Goal: Information Seeking & Learning: Learn about a topic

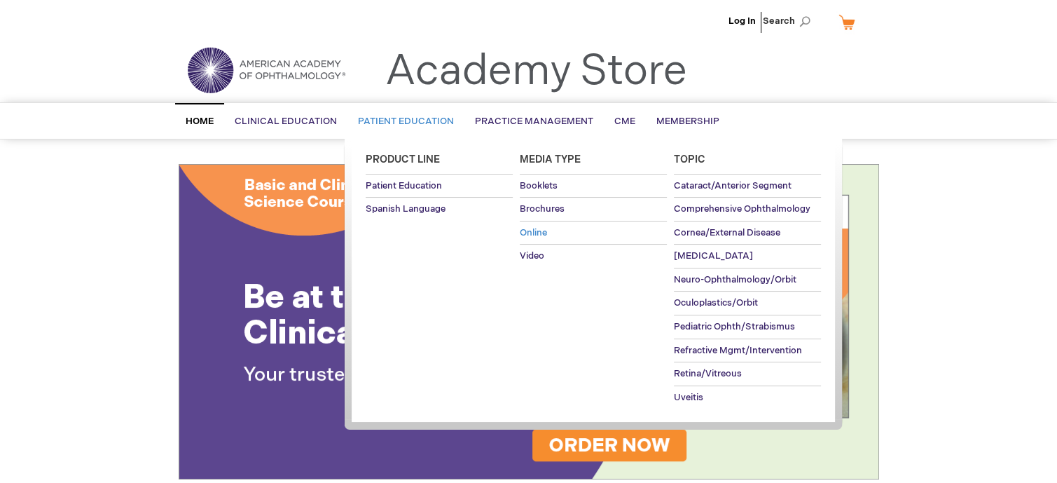
click at [534, 234] on span "Online" at bounding box center [533, 232] width 27 height 11
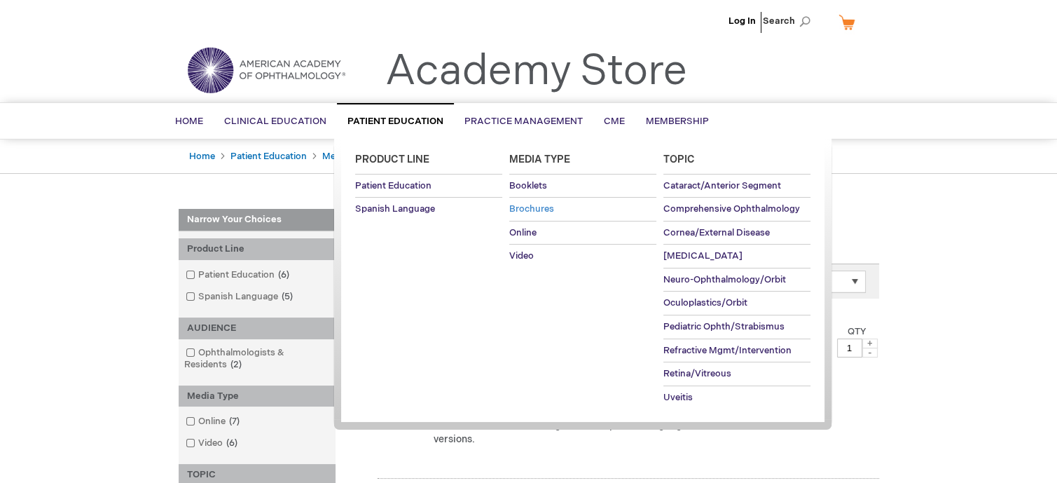
click at [533, 213] on span "Brochures" at bounding box center [531, 208] width 45 height 11
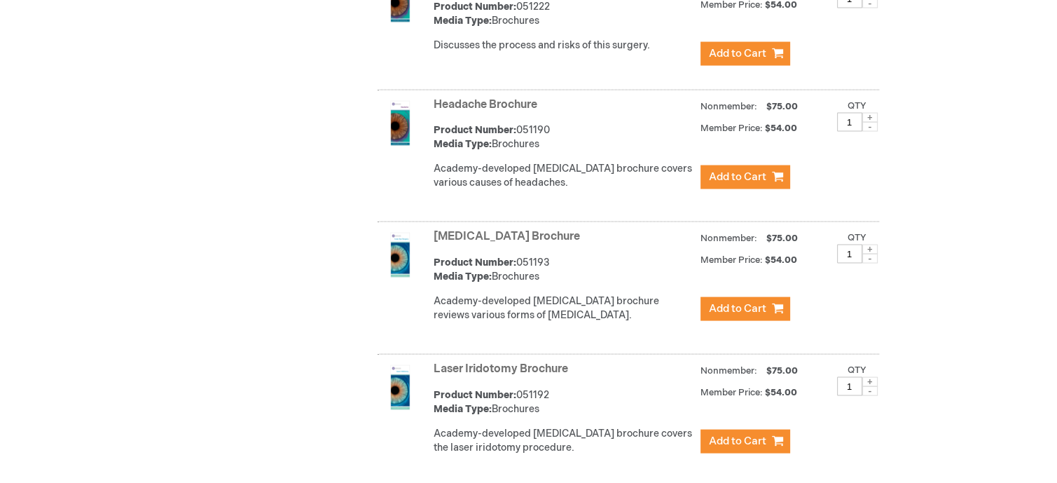
scroll to position [2799, 0]
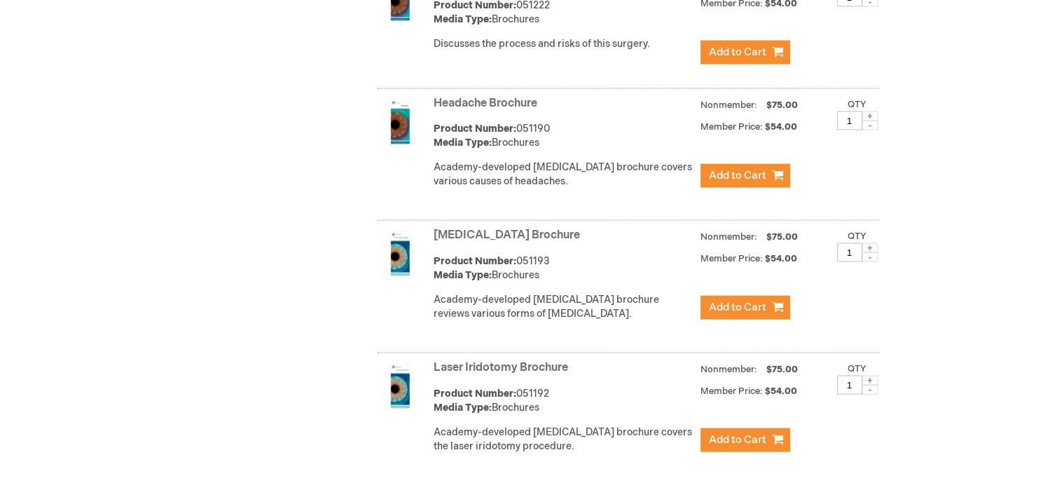
click at [476, 97] on link "Headache Brochure" at bounding box center [486, 103] width 104 height 13
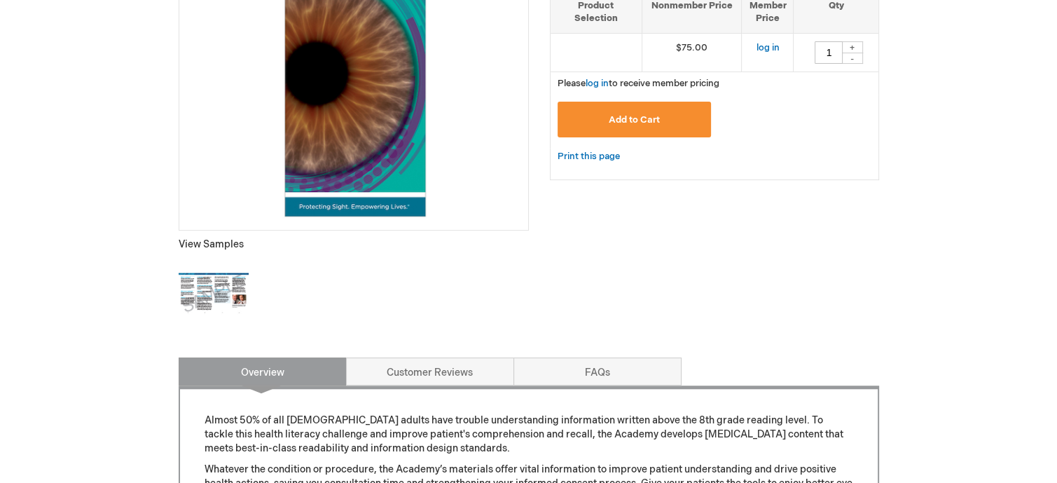
scroll to position [335, 0]
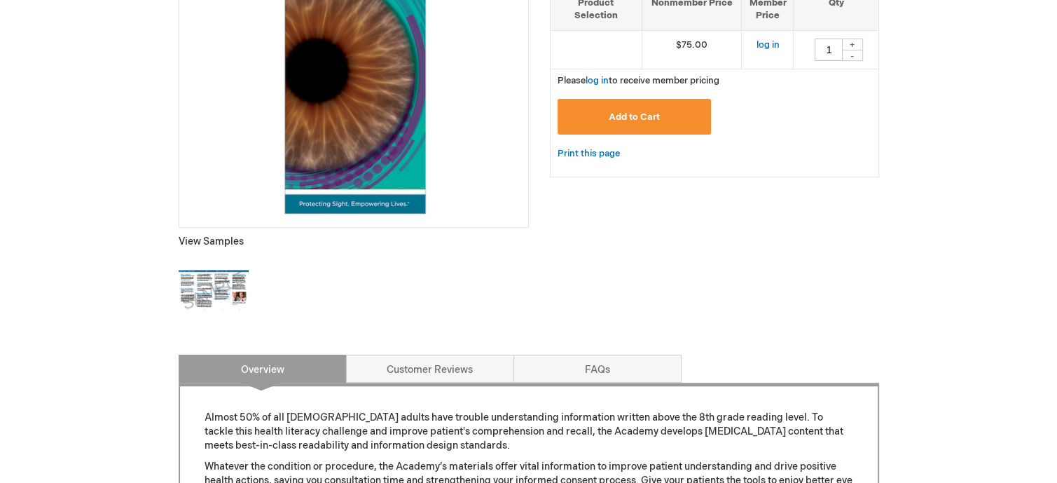
click at [216, 299] on img at bounding box center [214, 291] width 70 height 70
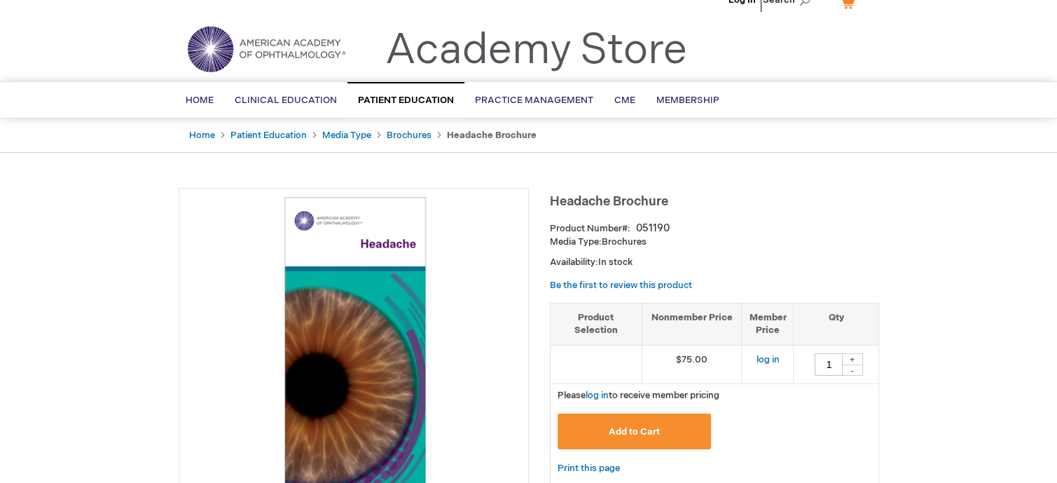
scroll to position [0, 0]
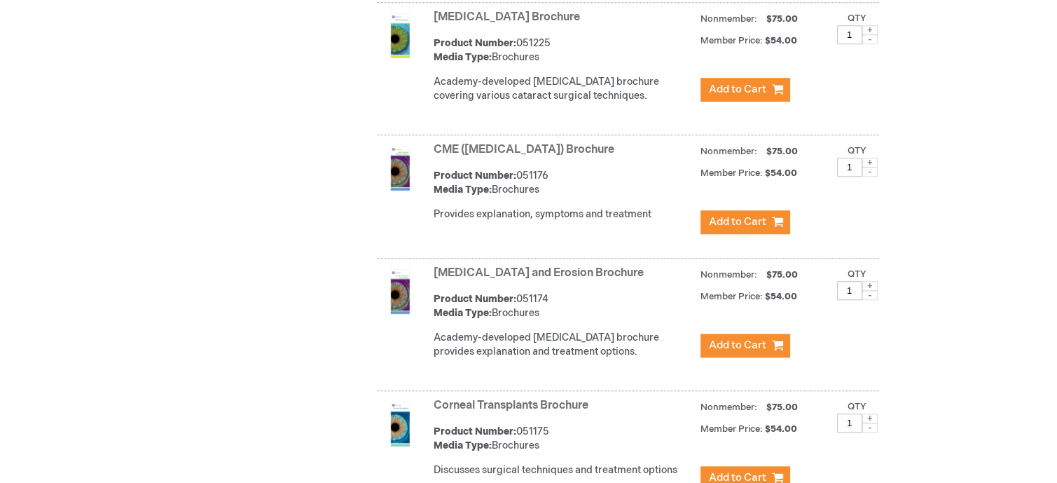
scroll to position [1150, 0]
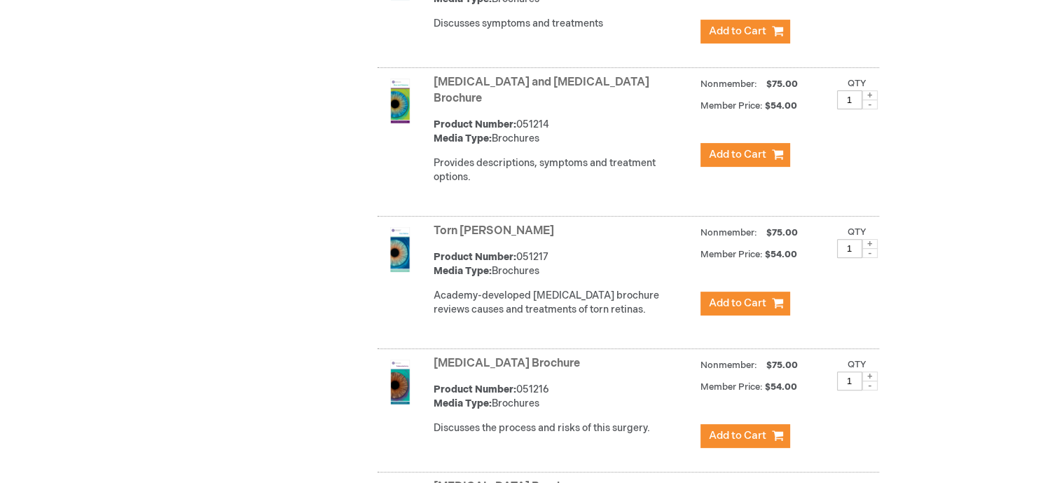
scroll to position [5729, 0]
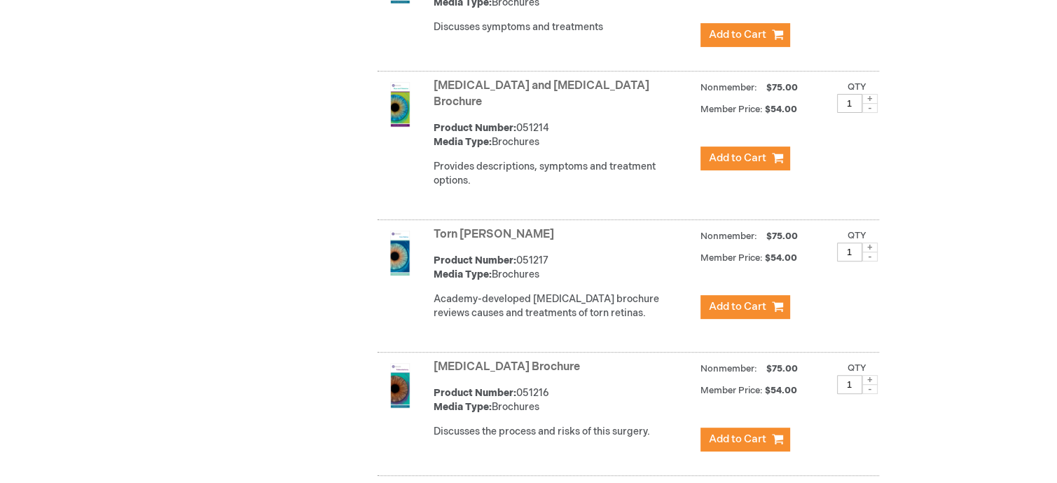
click at [479, 228] on link "Torn [PERSON_NAME]" at bounding box center [494, 234] width 120 height 13
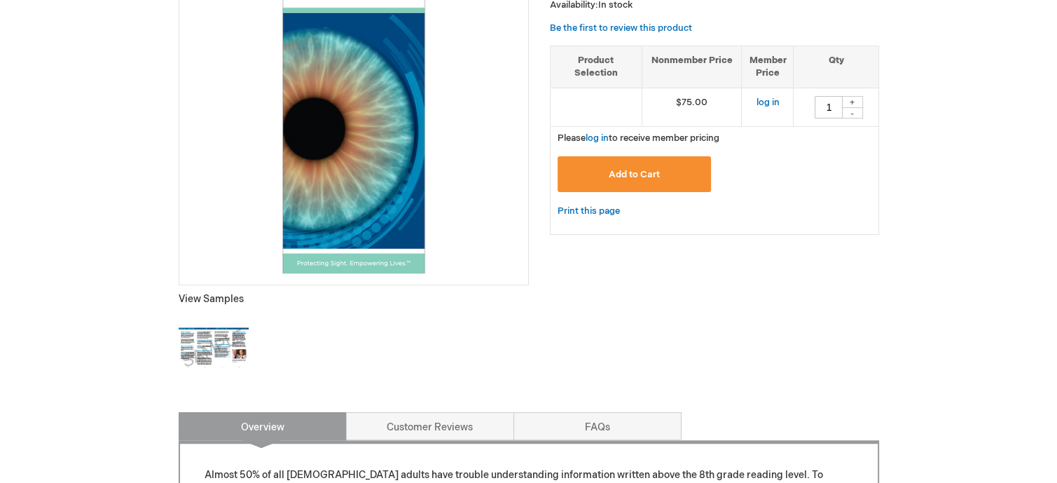
scroll to position [279, 0]
click at [213, 345] on img at bounding box center [214, 347] width 70 height 70
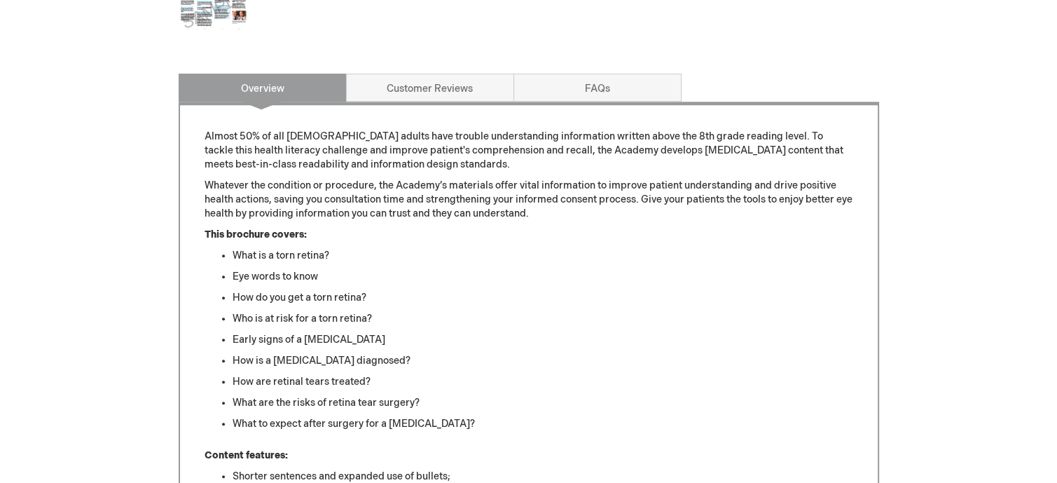
scroll to position [618, 0]
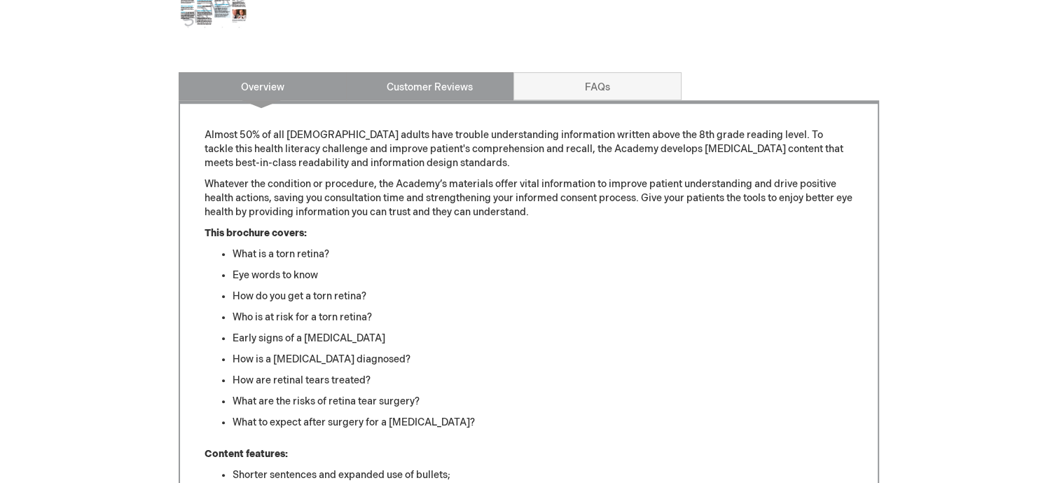
click at [452, 88] on link "Customer Reviews" at bounding box center [430, 86] width 168 height 28
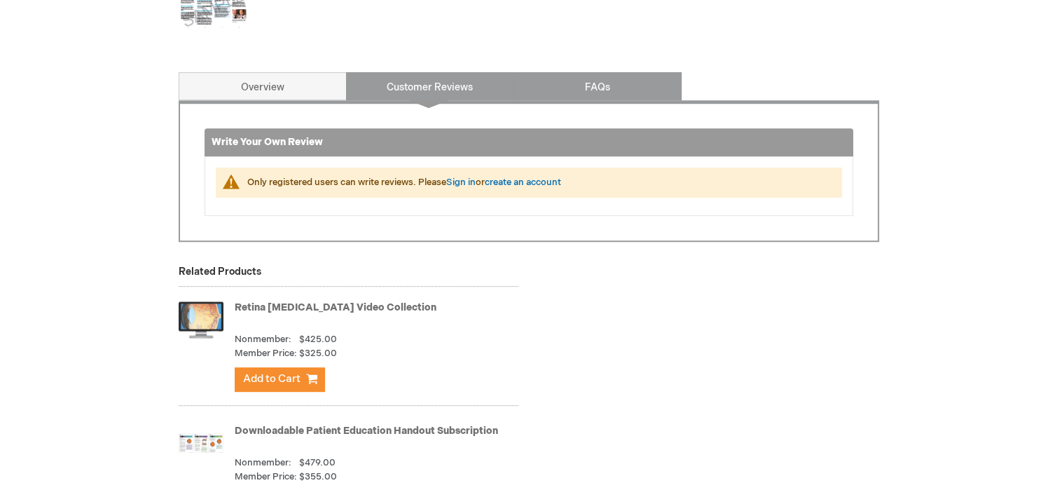
click at [611, 88] on link "FAQs" at bounding box center [597, 86] width 168 height 28
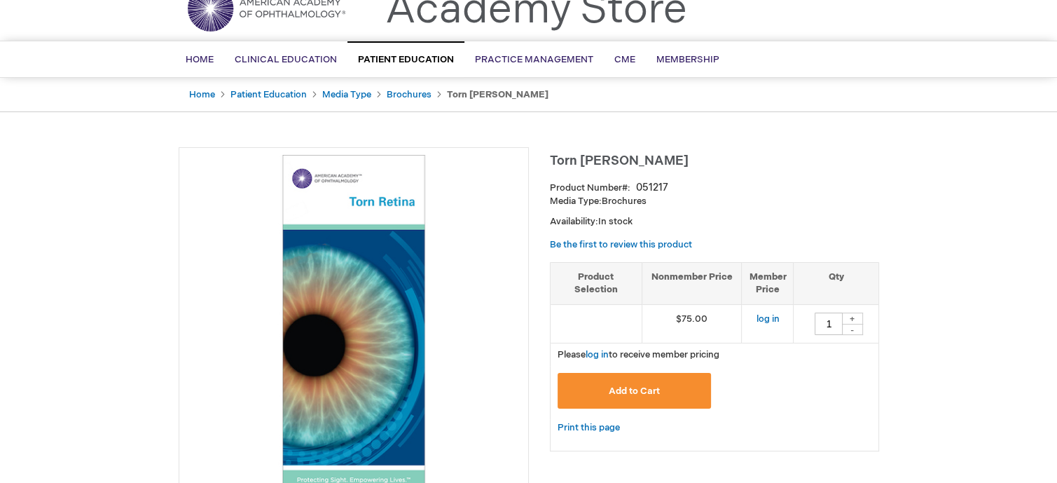
scroll to position [0, 0]
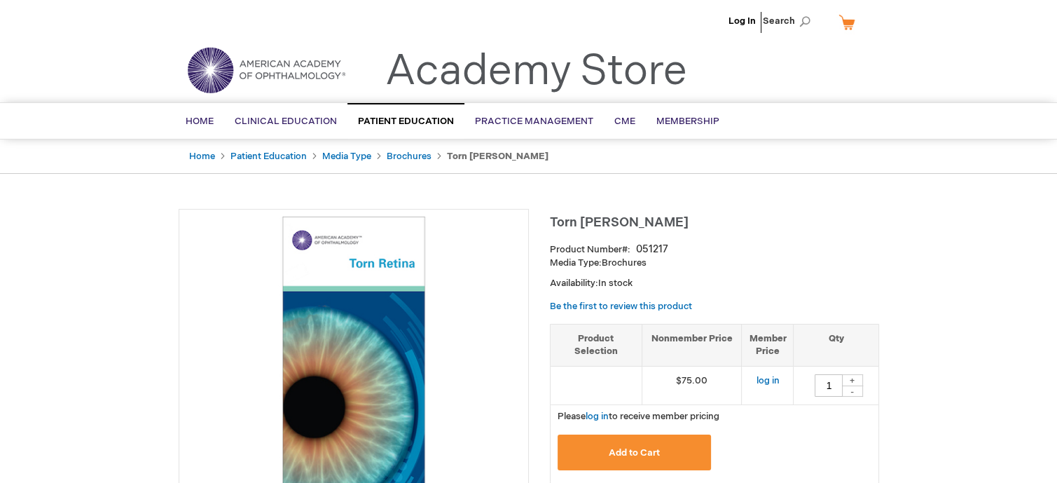
click at [250, 73] on img at bounding box center [266, 70] width 168 height 50
